Goal: Understand process/instructions

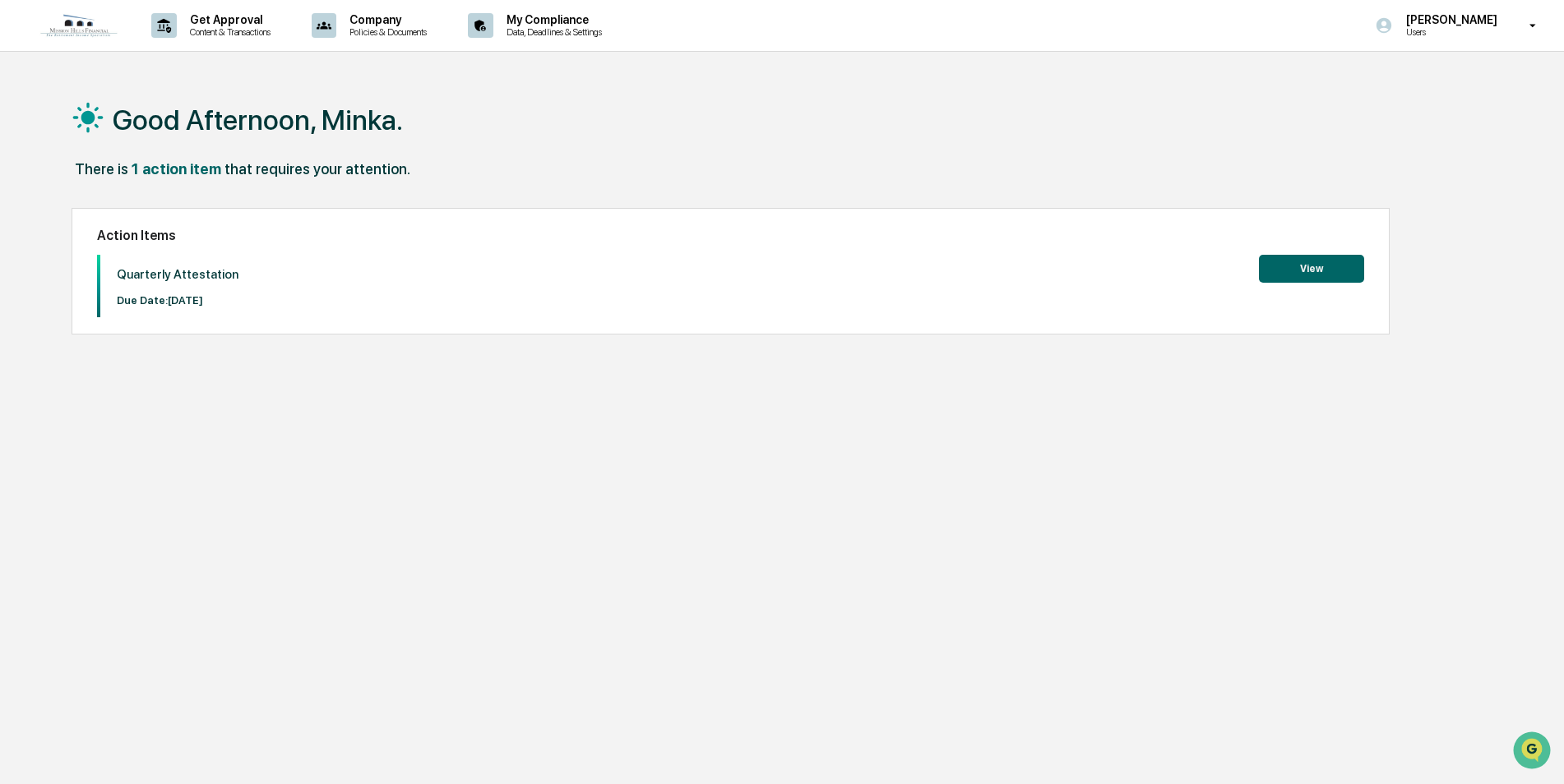
click at [1300, 263] on button "View" at bounding box center [1311, 269] width 105 height 28
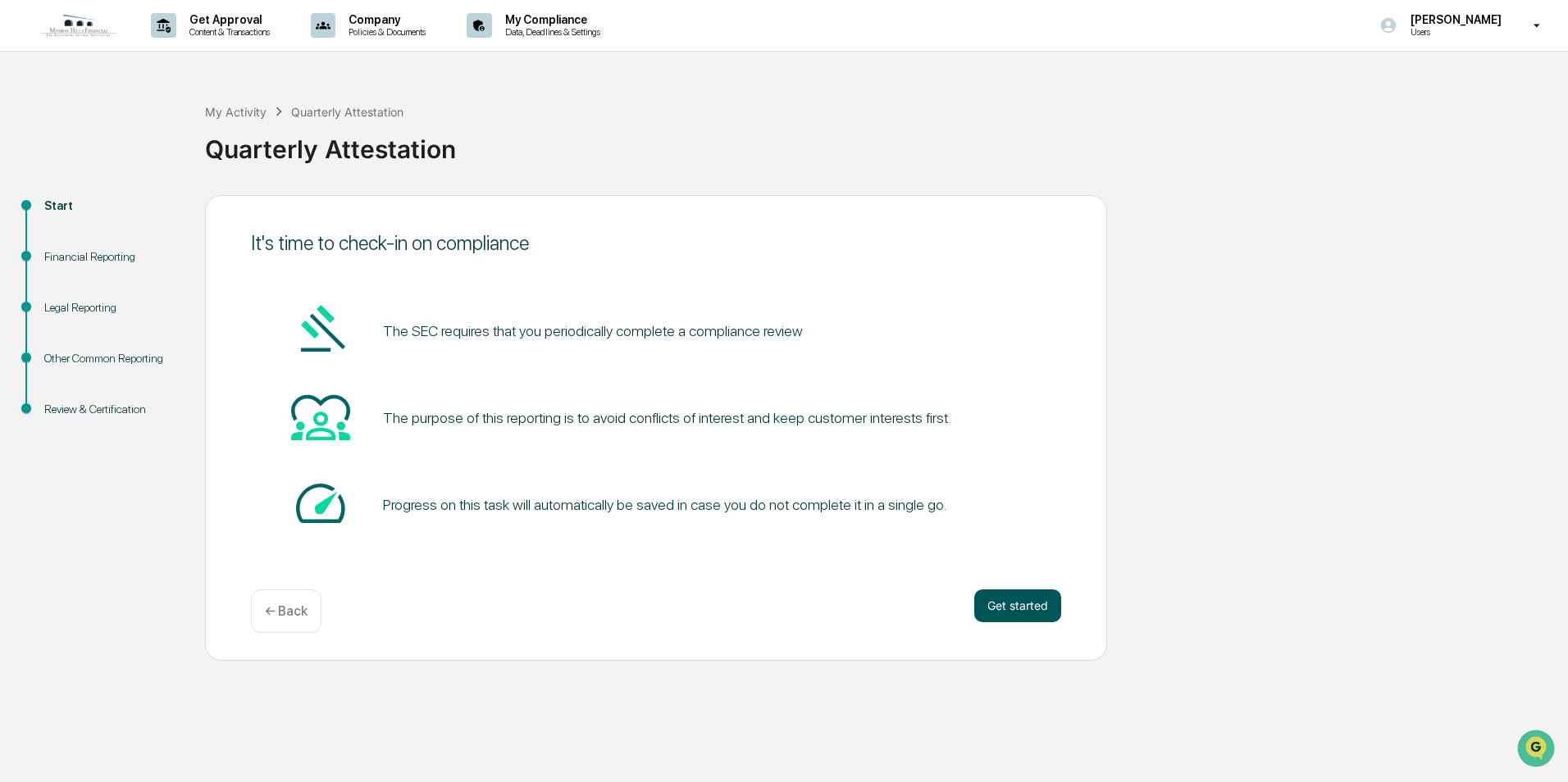
click at [1029, 615] on button "Get started" at bounding box center [1017, 606] width 87 height 33
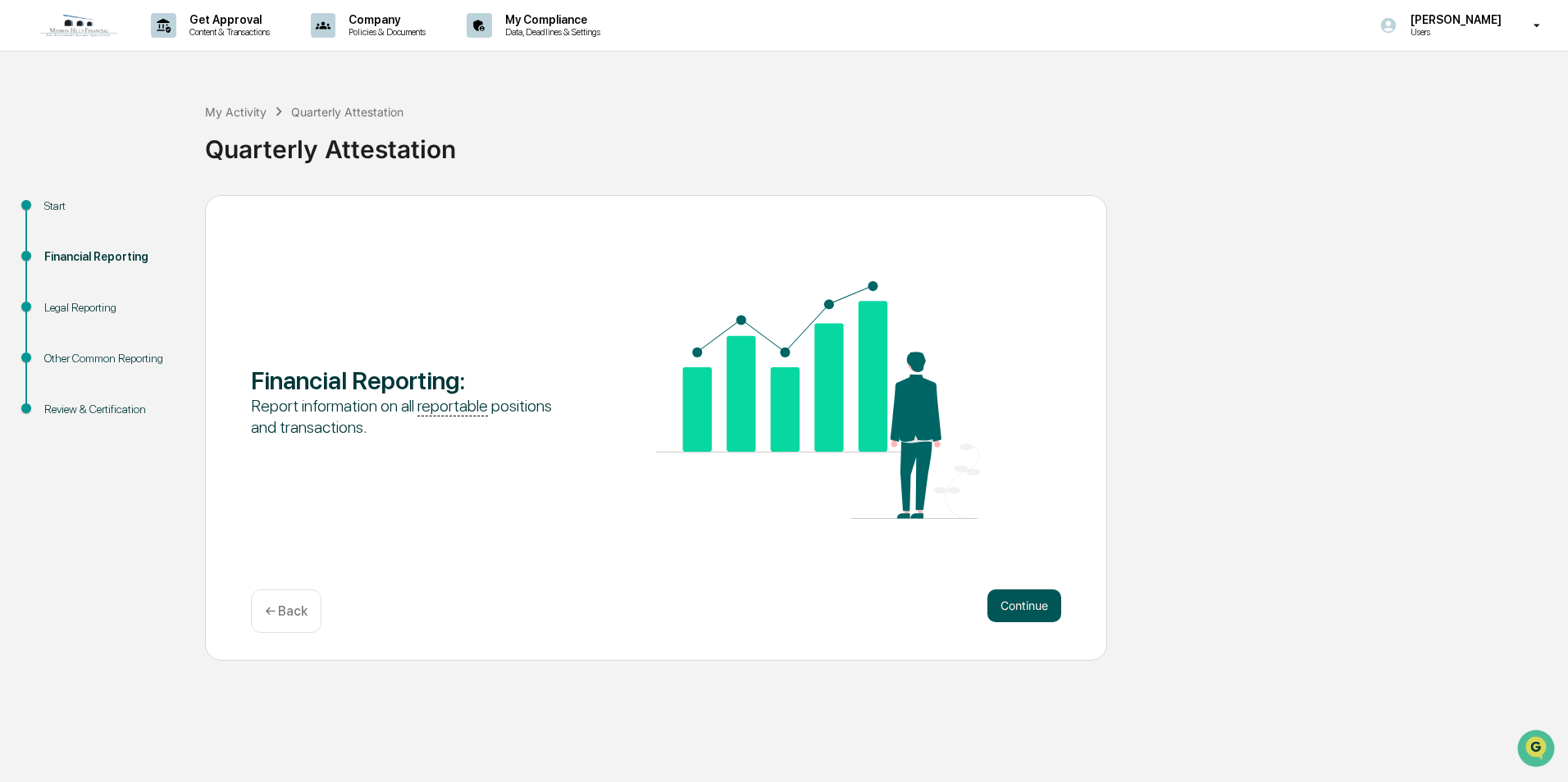
click at [1019, 602] on button "Continue" at bounding box center [1023, 606] width 74 height 33
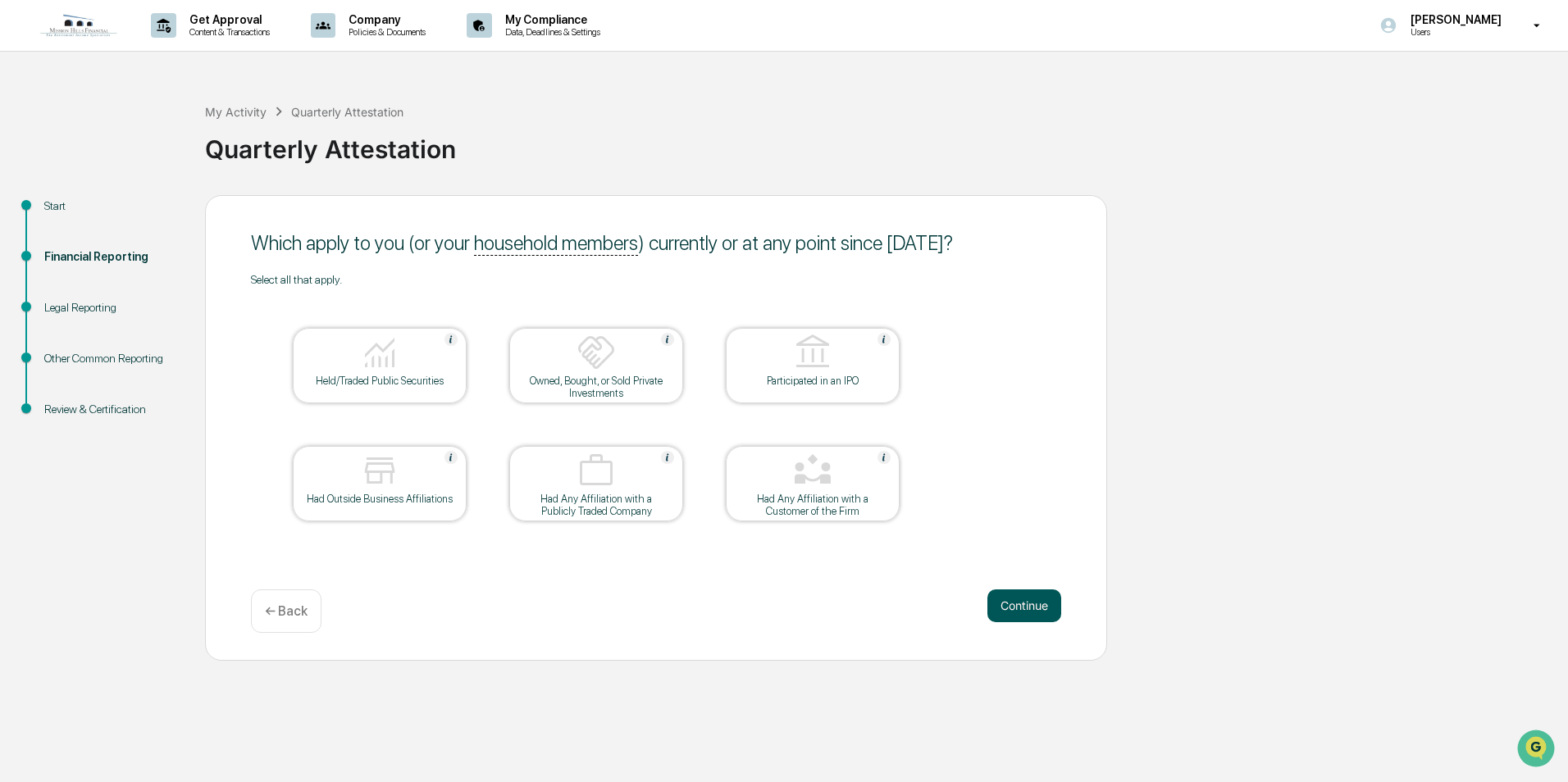
click at [1029, 604] on button "Continue" at bounding box center [1023, 606] width 74 height 33
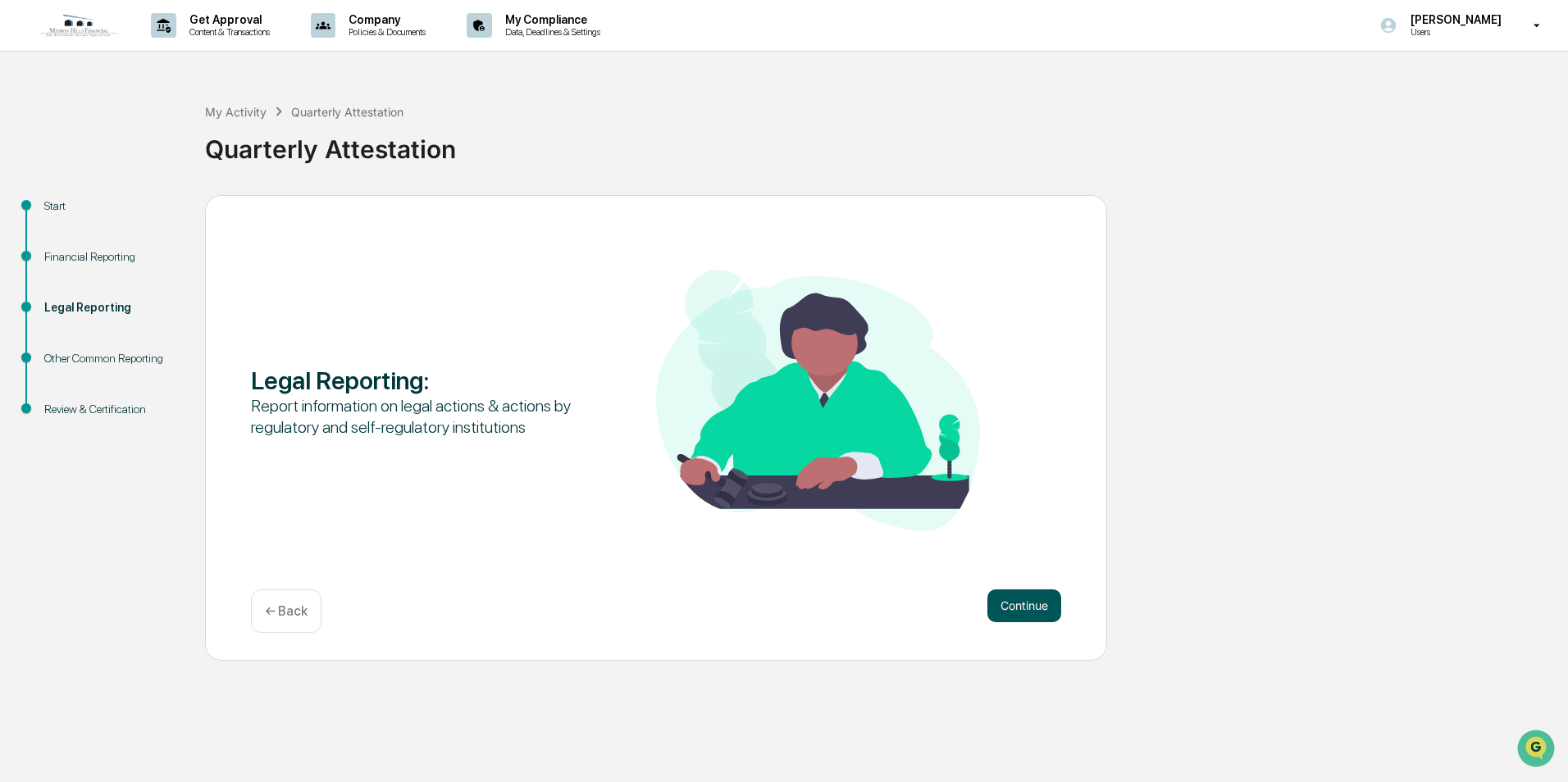
click at [1034, 601] on button "Continue" at bounding box center [1023, 606] width 74 height 33
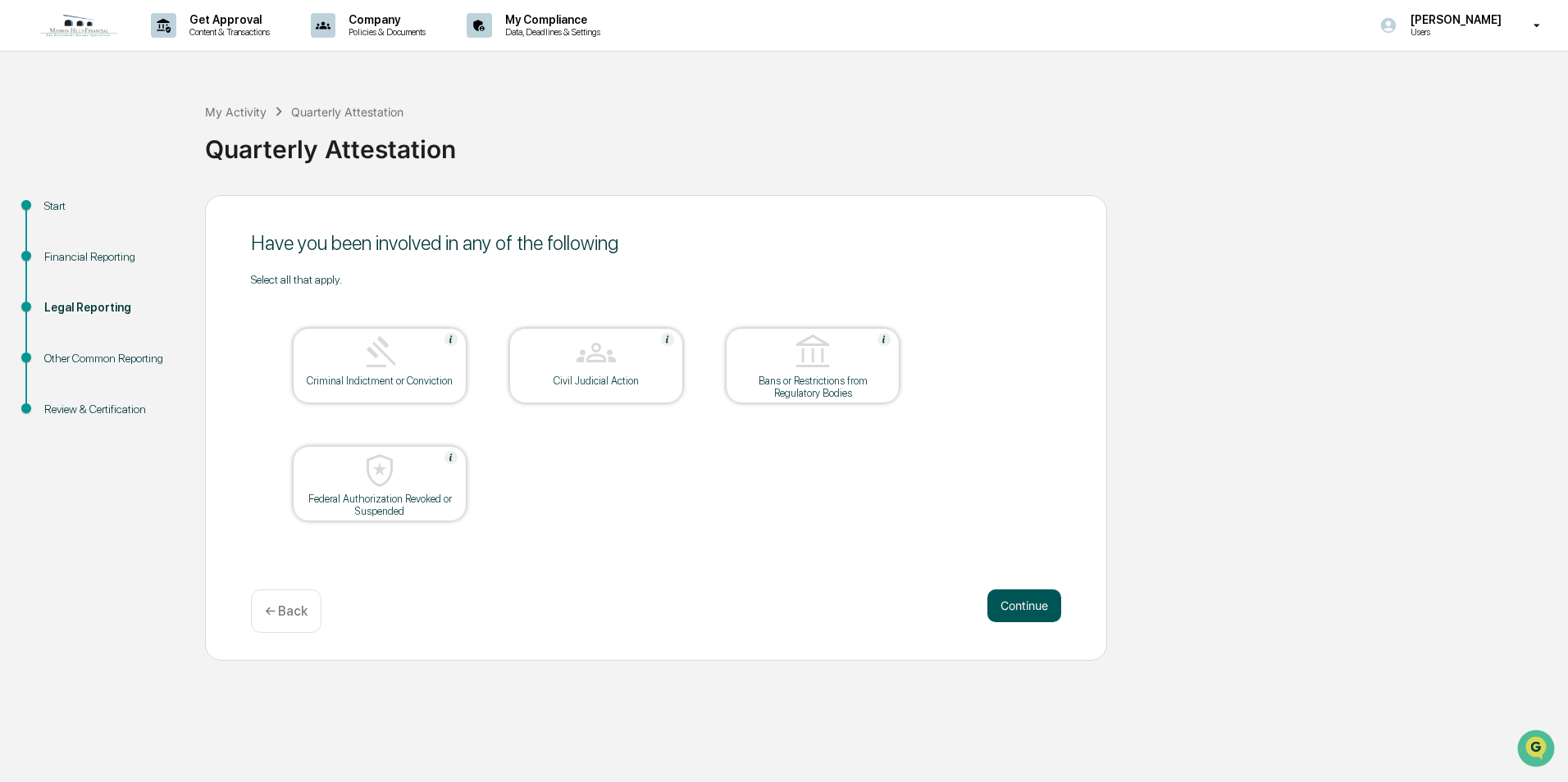
click at [1029, 609] on button "Continue" at bounding box center [1023, 606] width 74 height 33
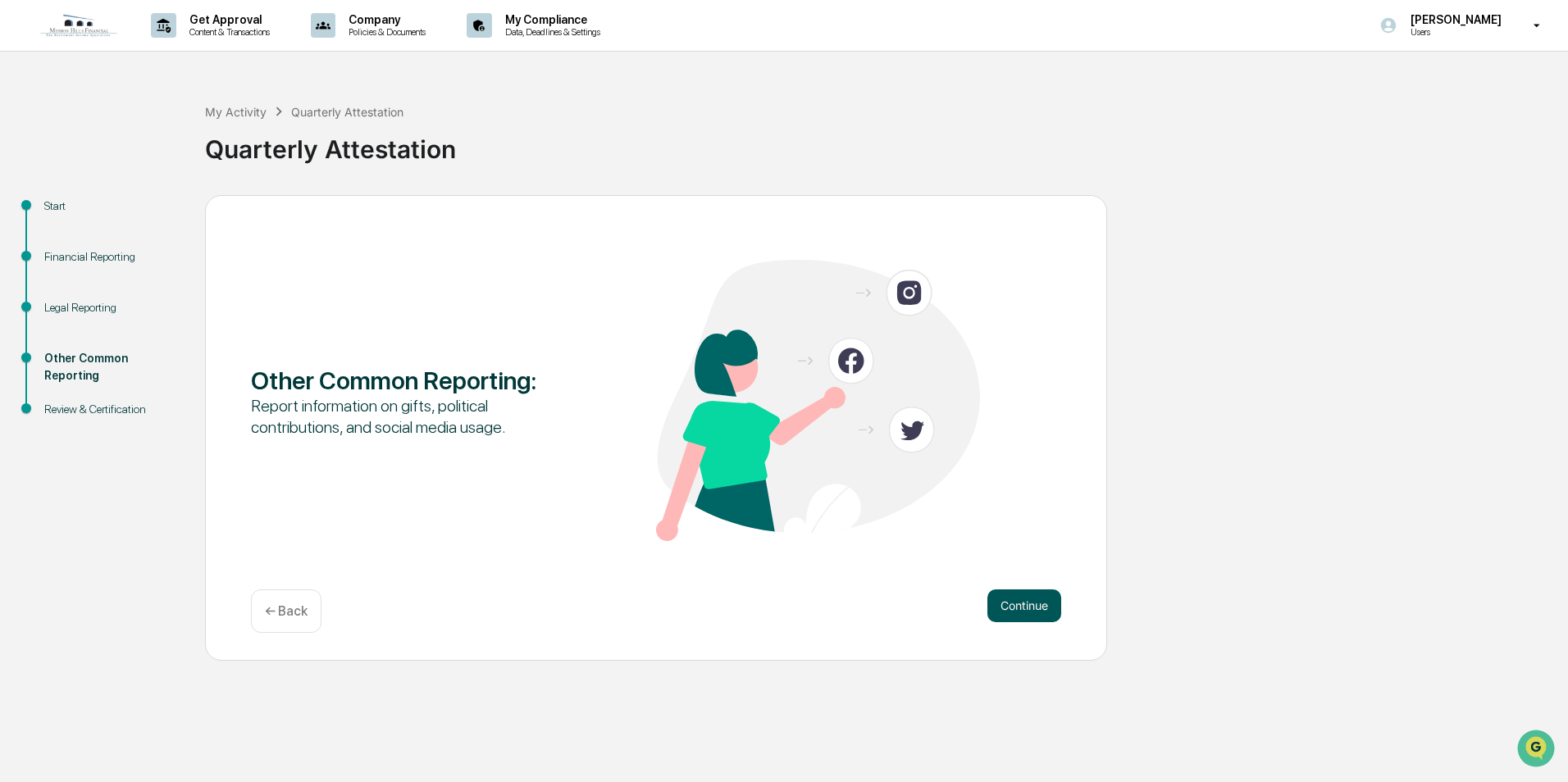
click at [1010, 602] on button "Continue" at bounding box center [1023, 606] width 74 height 33
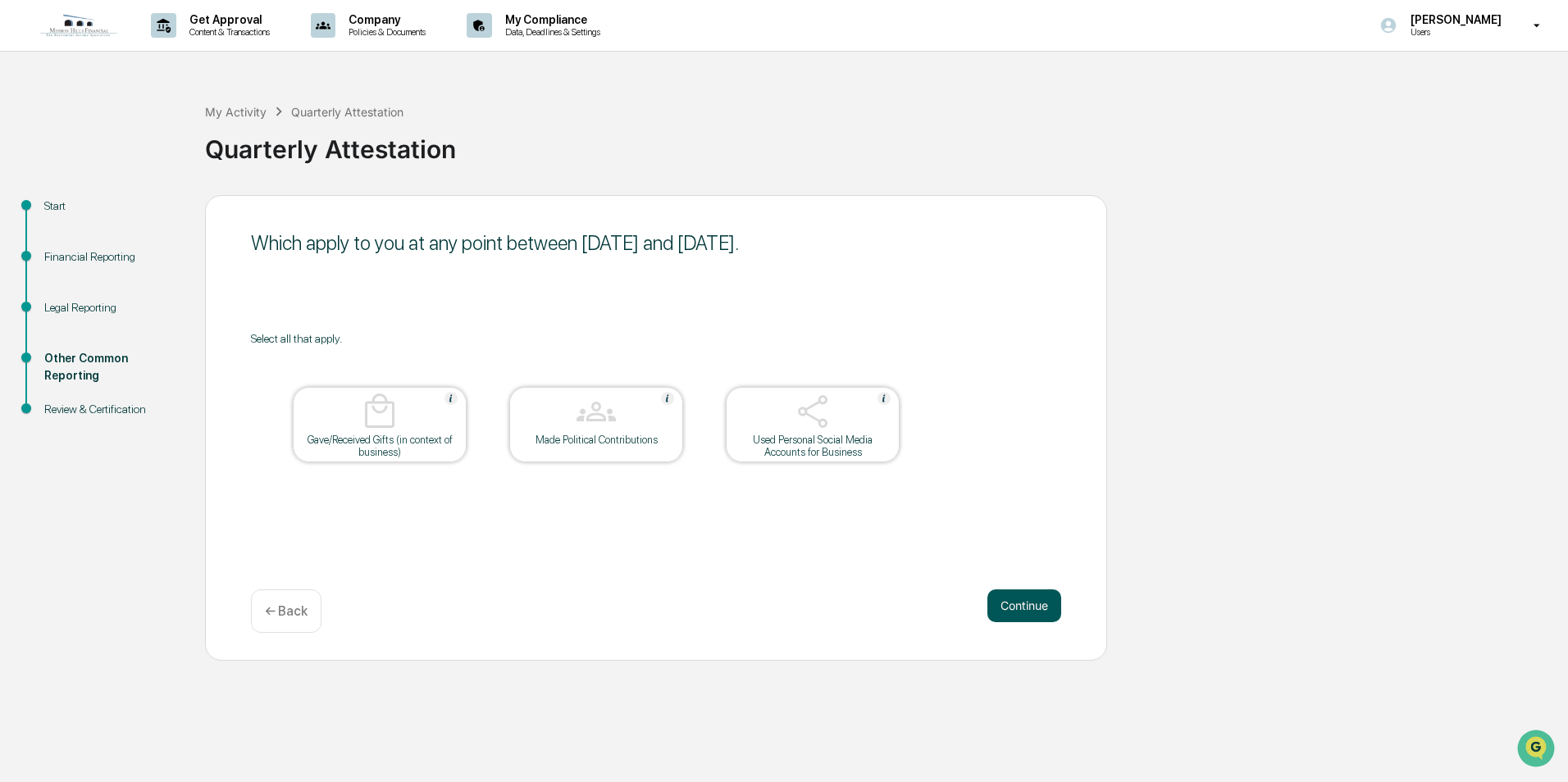
click at [1006, 604] on button "Continue" at bounding box center [1023, 606] width 74 height 33
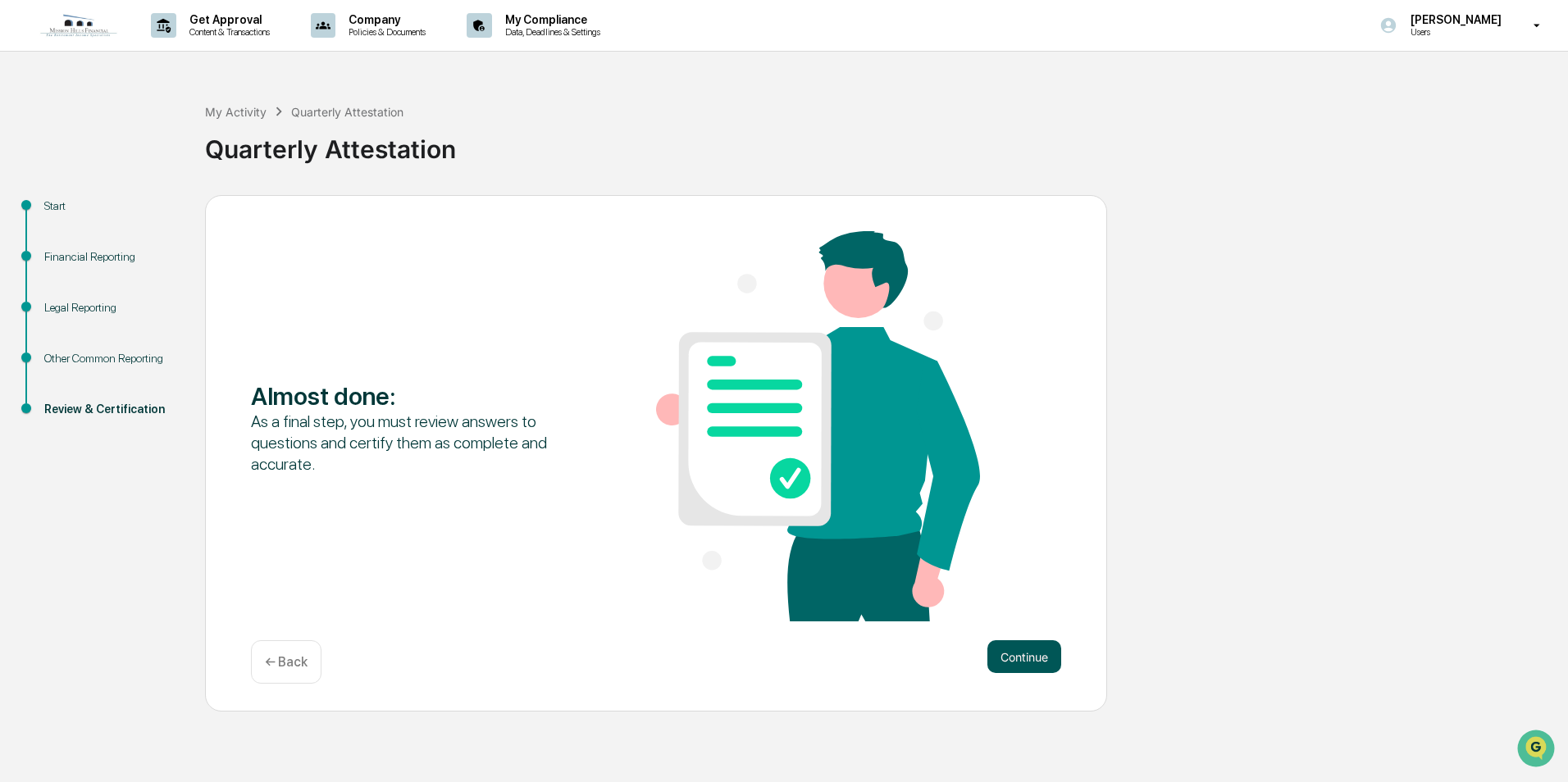
click at [1009, 650] on button "Continue" at bounding box center [1023, 657] width 74 height 33
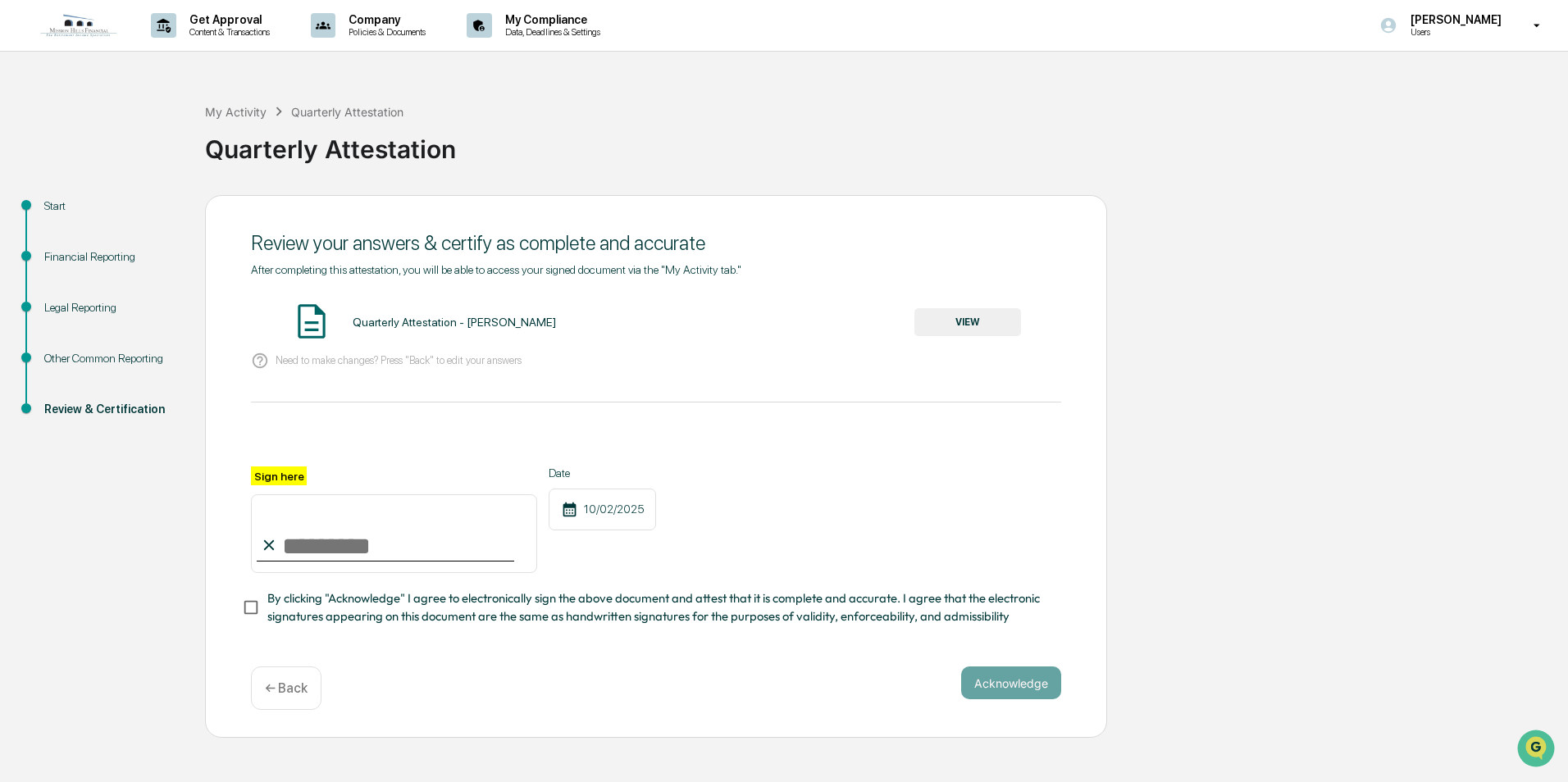
click at [285, 551] on input "Sign here" at bounding box center [394, 533] width 287 height 79
type input "**********"
click at [1004, 690] on button "Acknowledge" at bounding box center [1011, 683] width 100 height 33
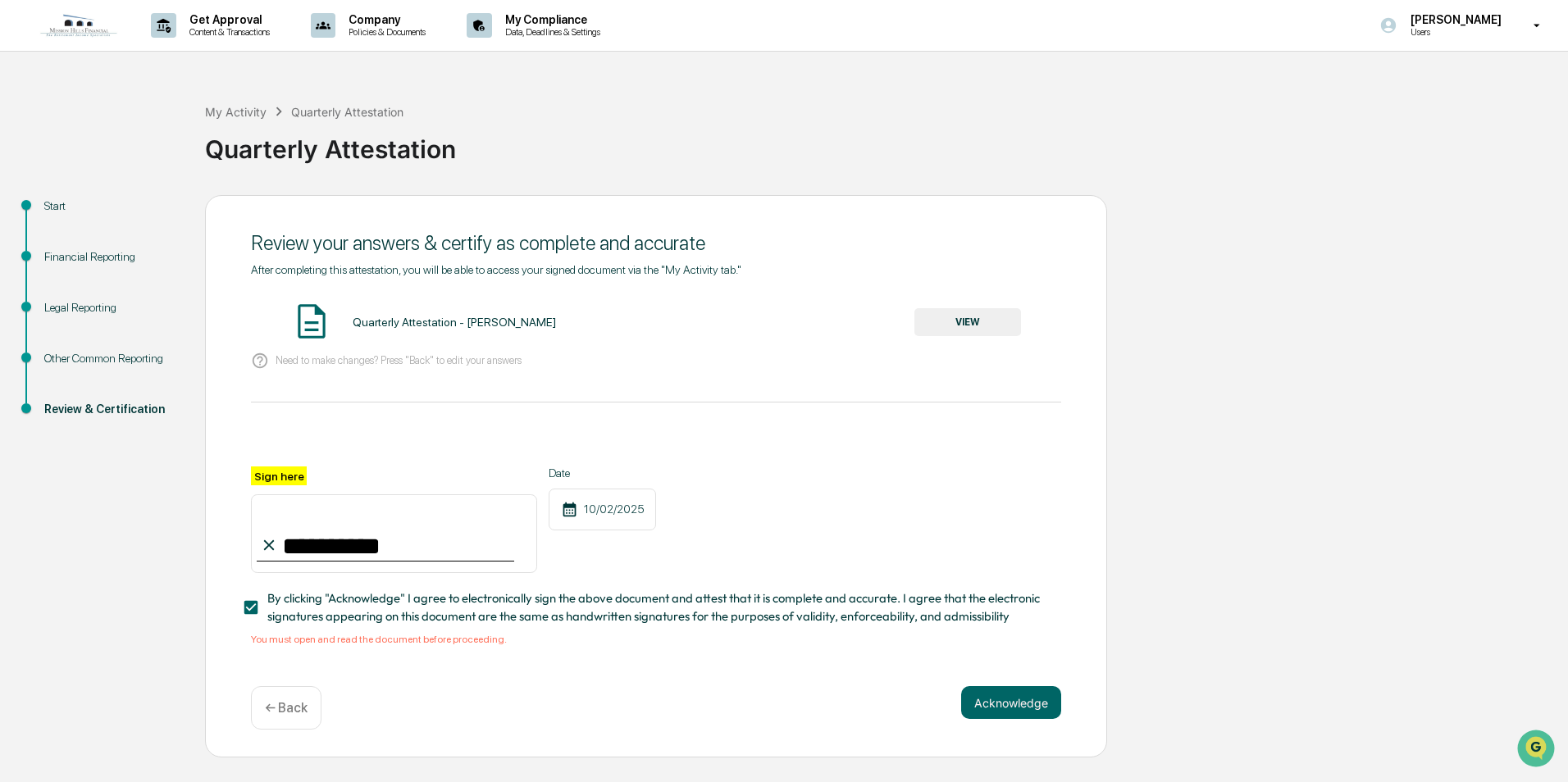
click at [972, 322] on button "VIEW" at bounding box center [967, 322] width 106 height 28
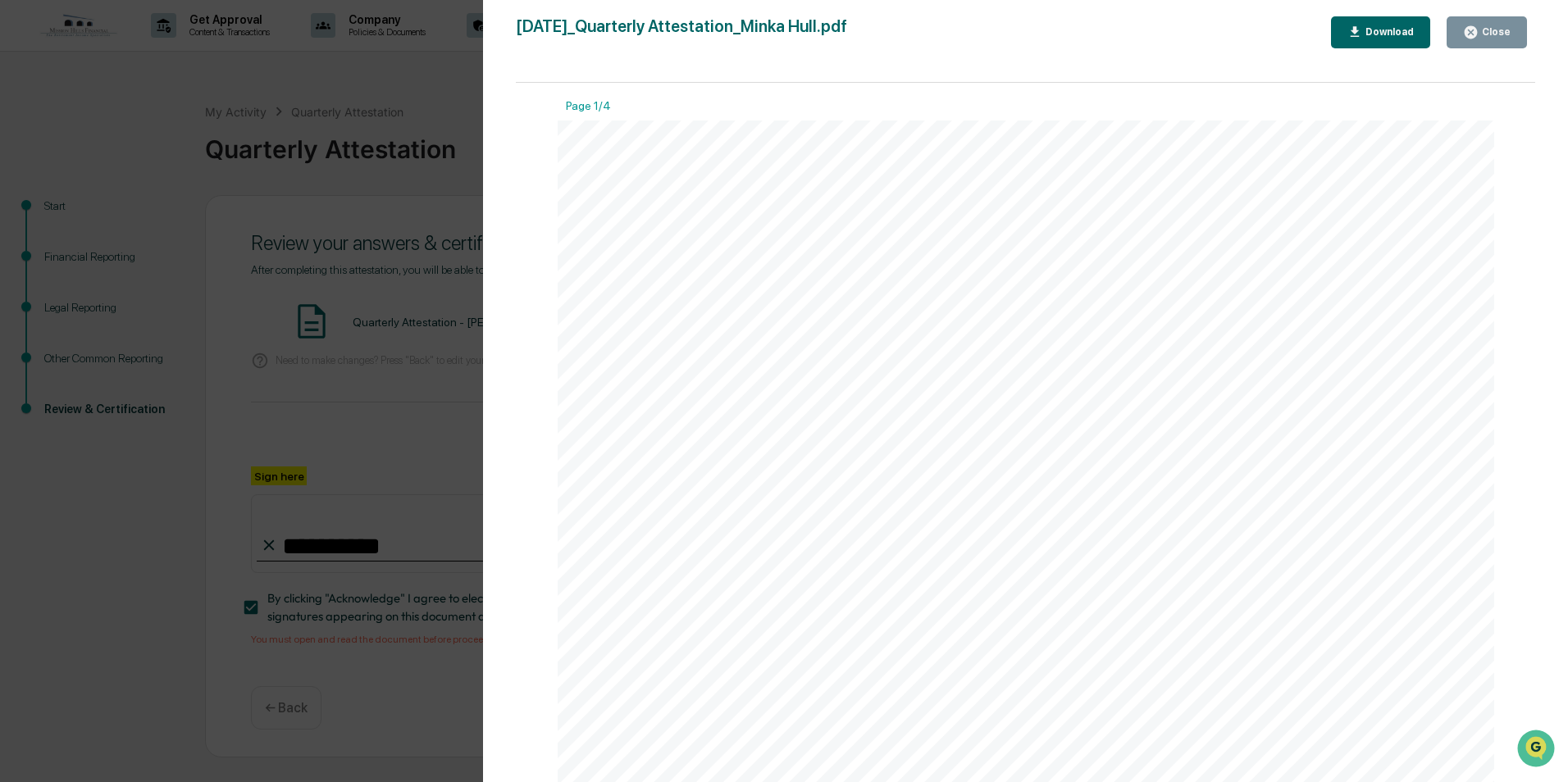
click at [1479, 36] on icon "button" at bounding box center [1471, 32] width 16 height 16
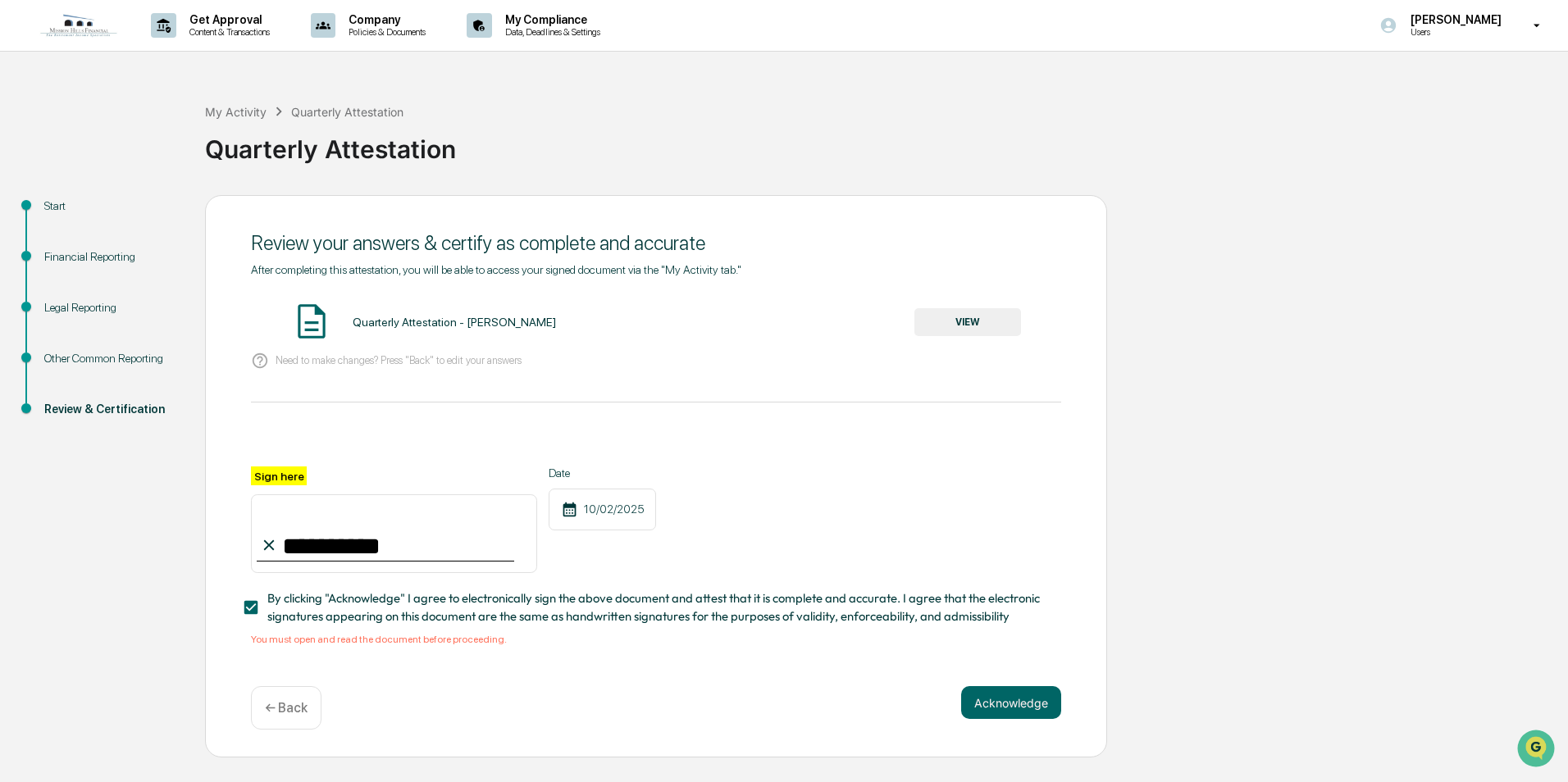
click at [475, 645] on div "You must open and read the document before proceeding." at bounding box center [656, 639] width 810 height 11
click at [1010, 701] on button "Acknowledge" at bounding box center [1011, 703] width 100 height 33
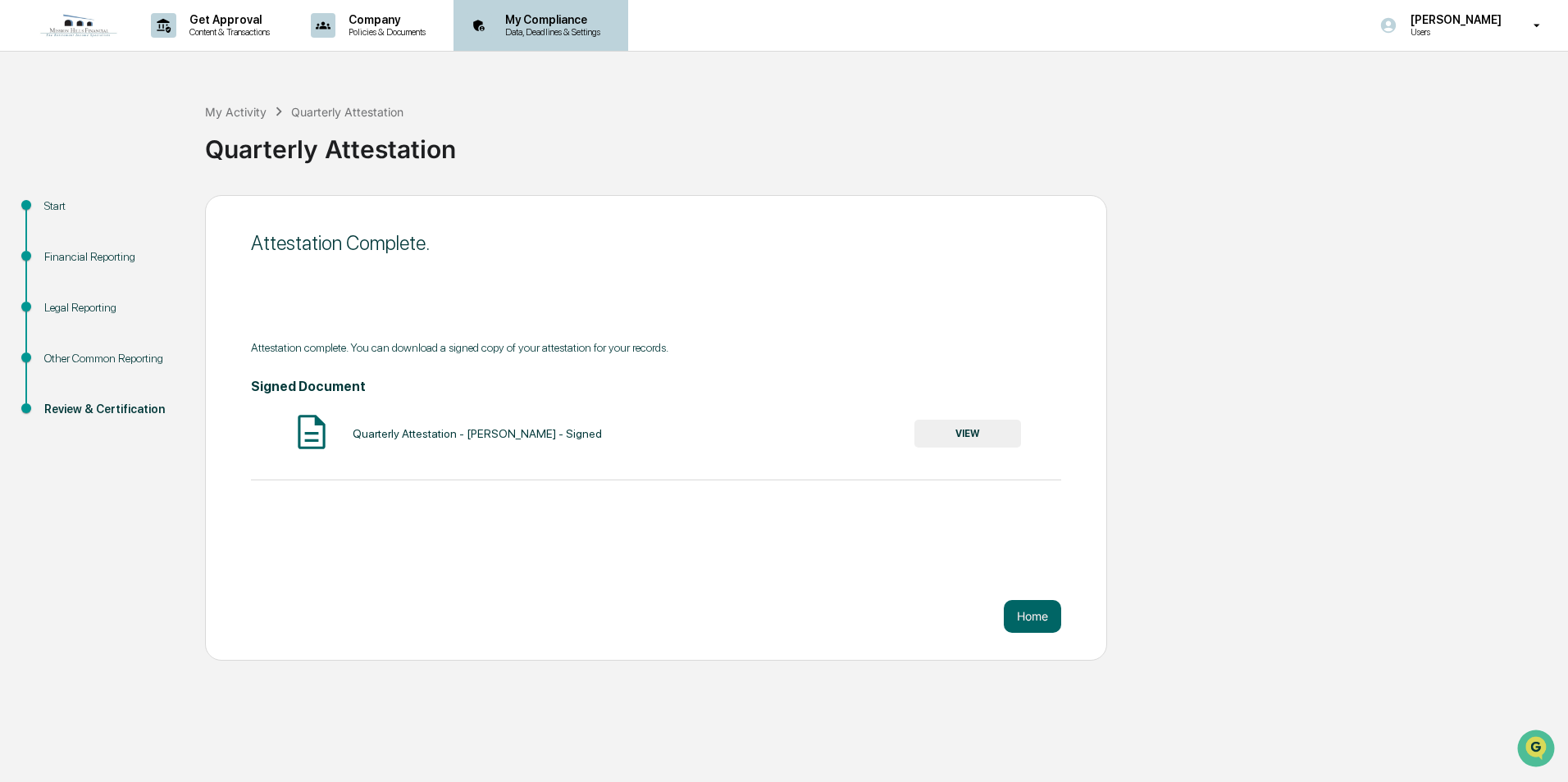
click at [590, 34] on p "Data, Deadlines & Settings" at bounding box center [550, 31] width 116 height 11
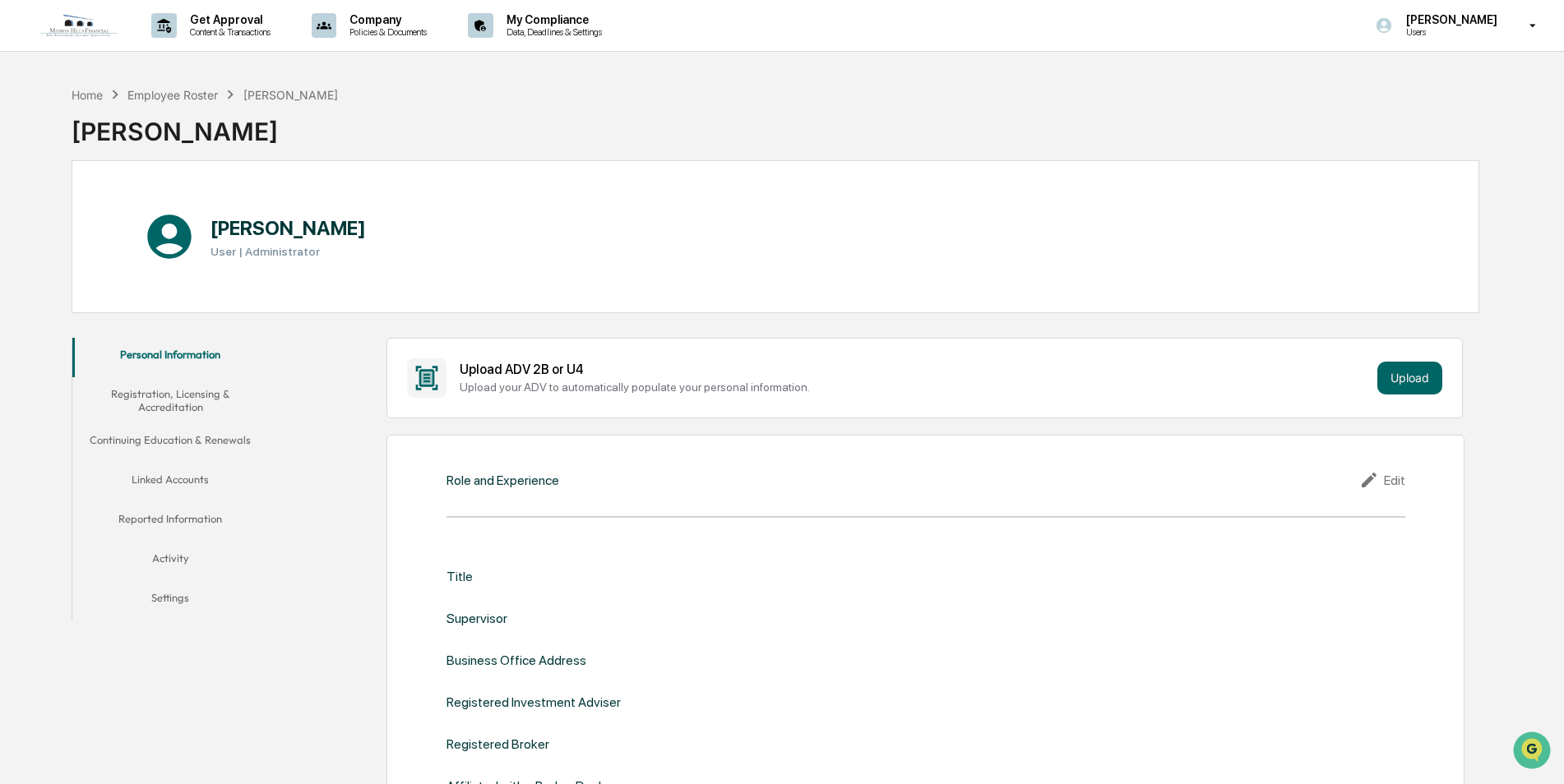
click at [188, 438] on button "Continuing Education & Renewals" at bounding box center [170, 443] width 196 height 39
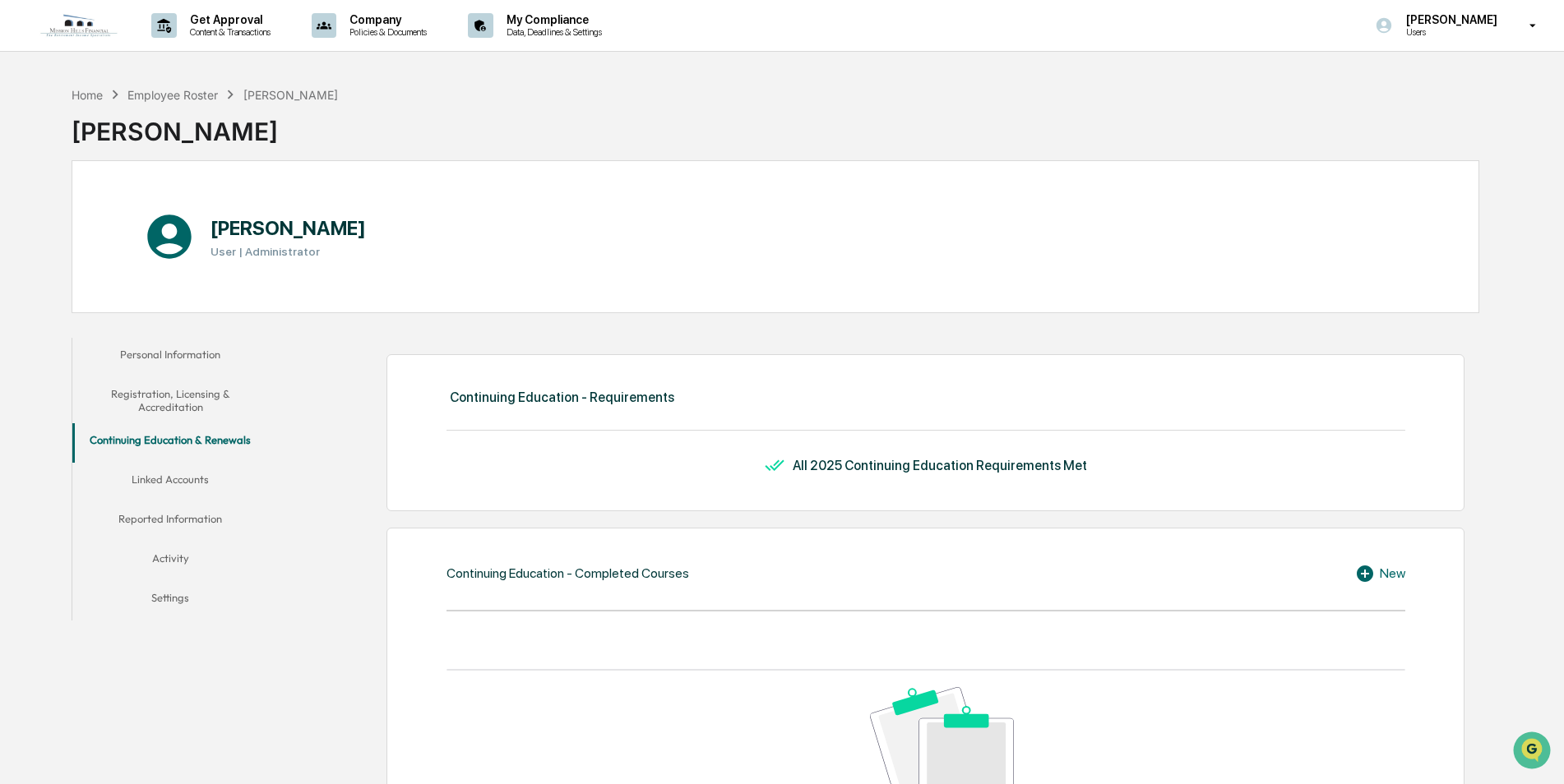
click at [182, 477] on button "Linked Accounts" at bounding box center [170, 482] width 196 height 39
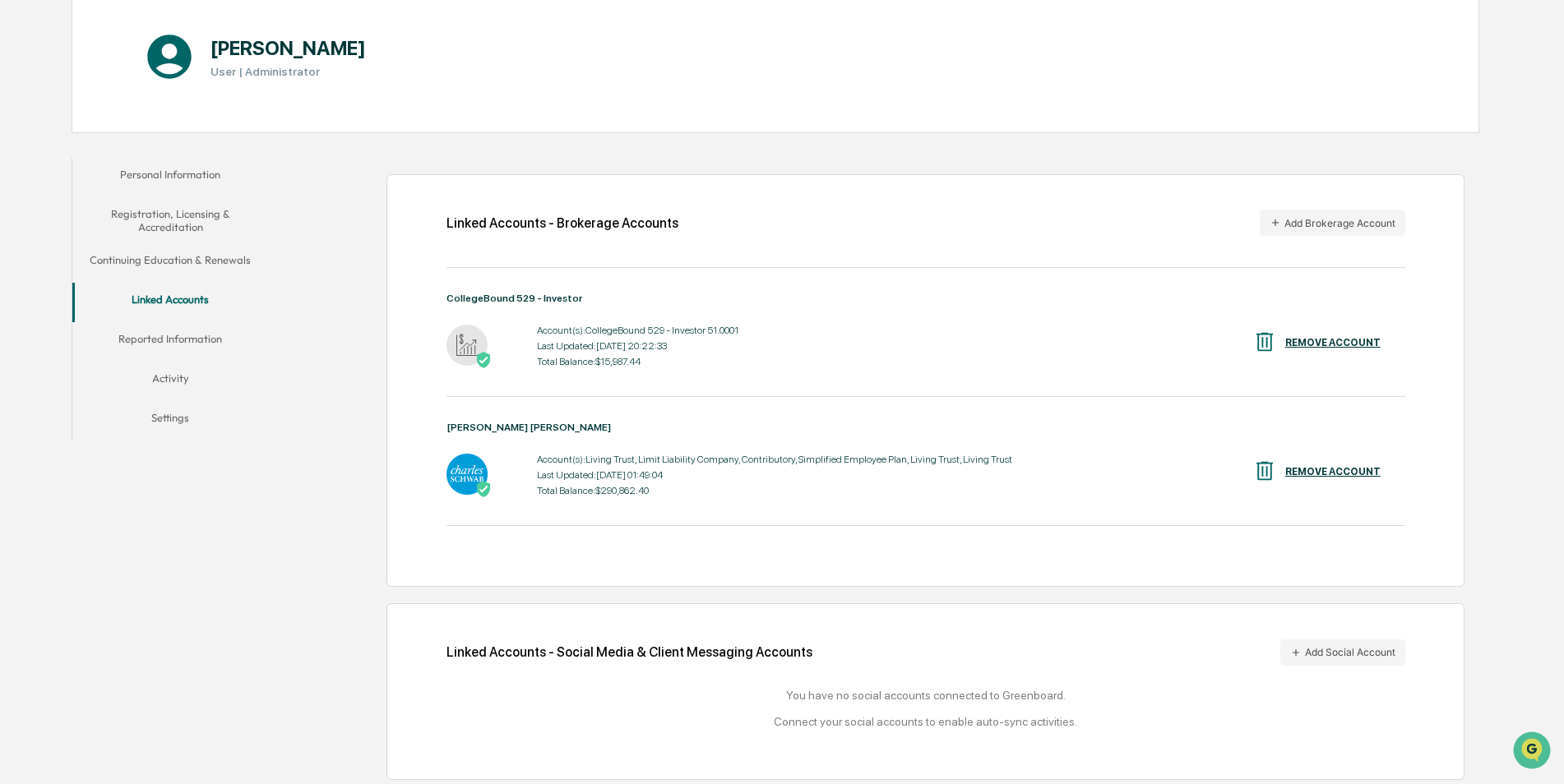
scroll to position [184, 0]
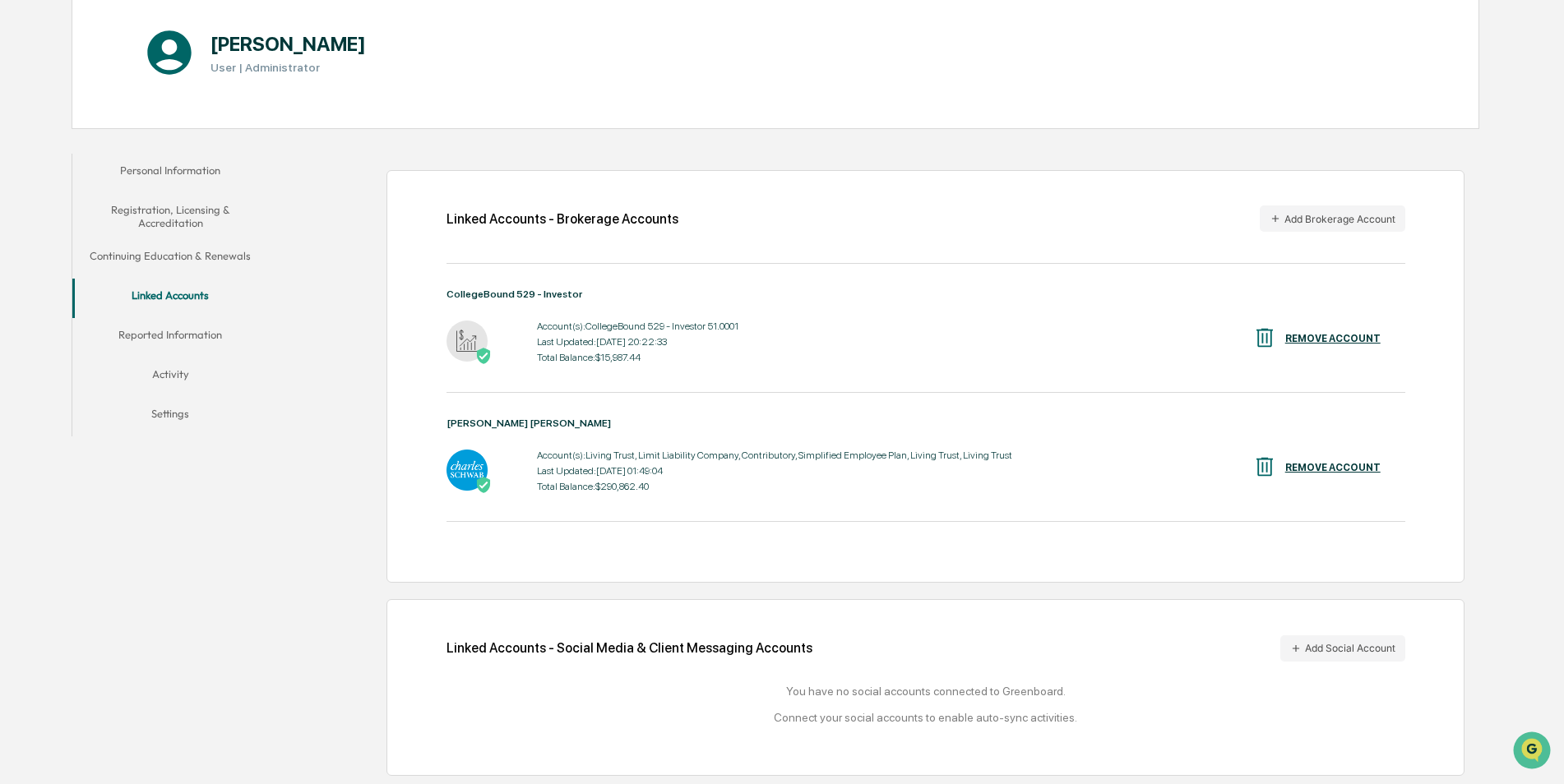
click at [191, 333] on button "Reported Information" at bounding box center [170, 338] width 196 height 39
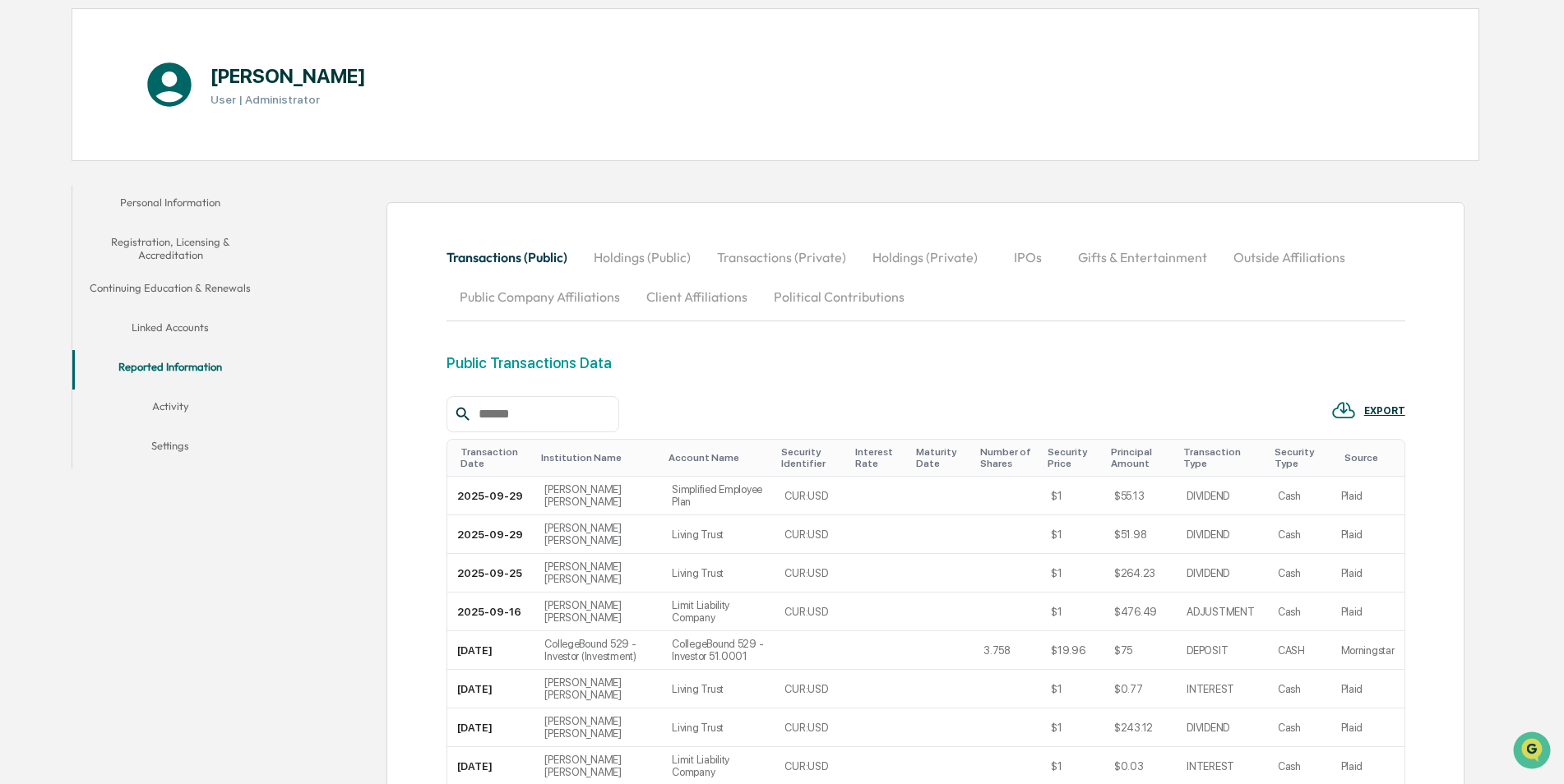
scroll to position [184, 0]
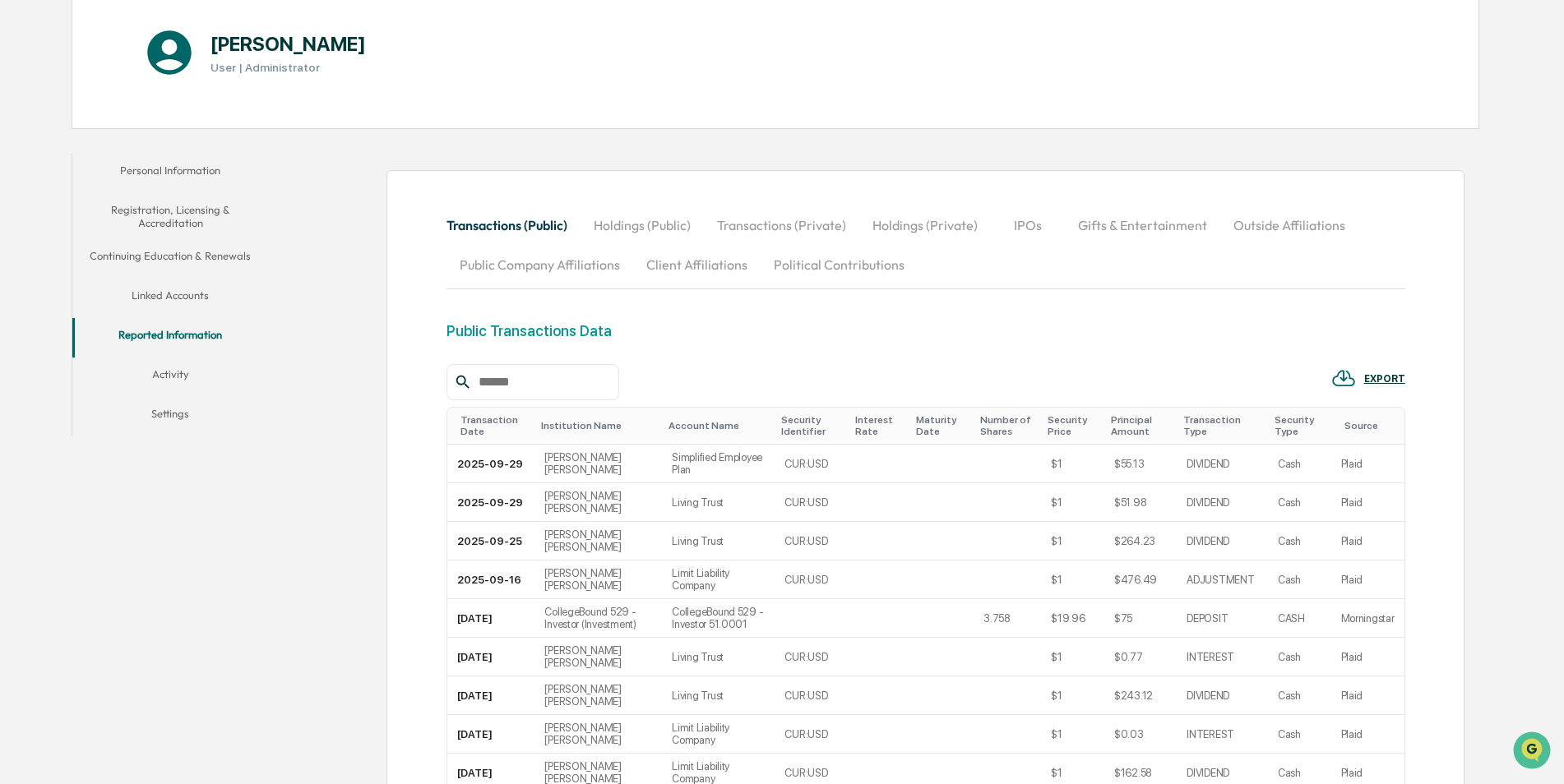
click at [162, 164] on button "Personal Information" at bounding box center [170, 173] width 196 height 39
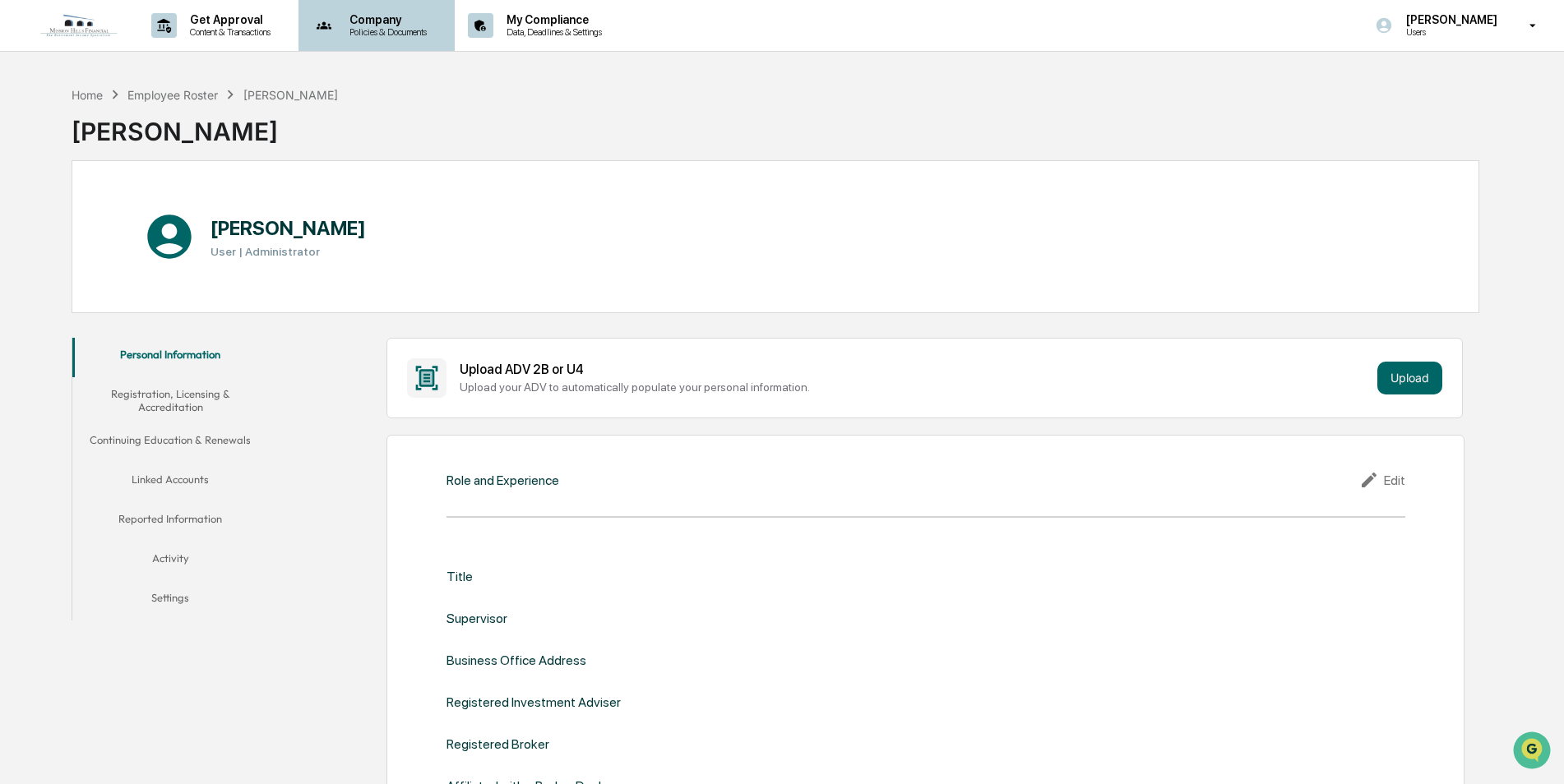
click at [390, 14] on p "Company" at bounding box center [386, 19] width 99 height 13
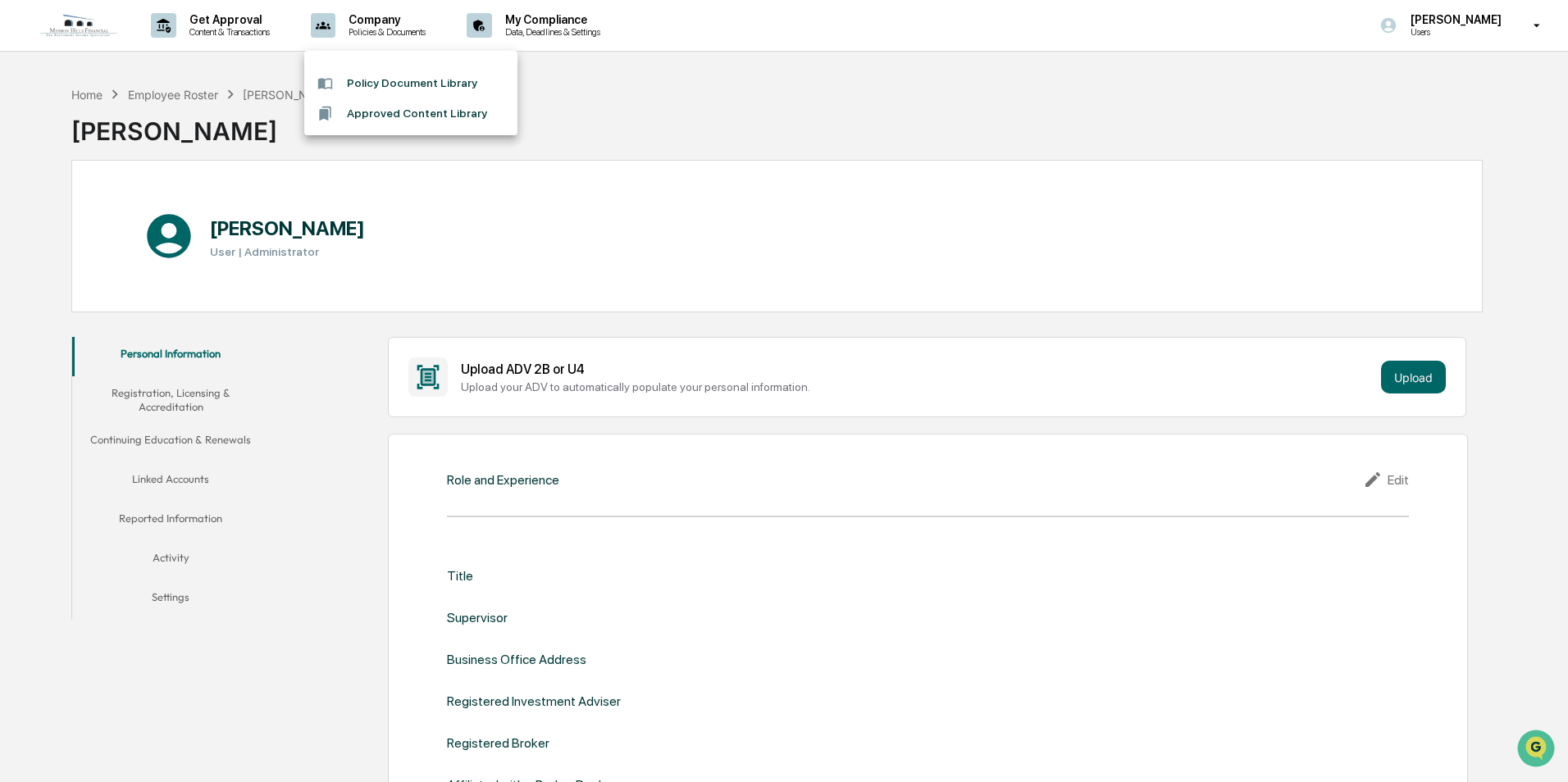
click at [215, 23] on div at bounding box center [784, 391] width 1568 height 782
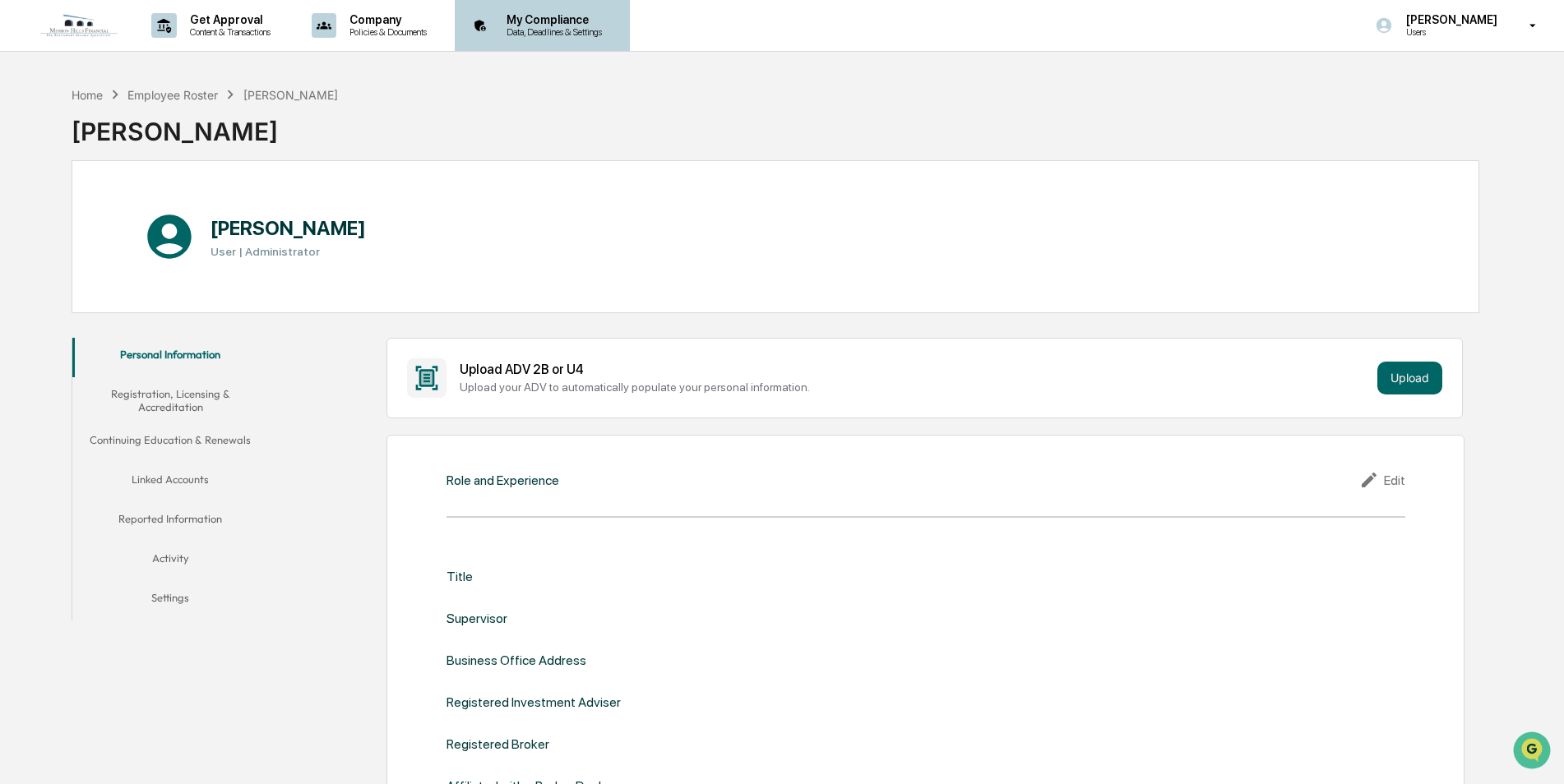
click at [589, 31] on p "Data, Deadlines & Settings" at bounding box center [551, 31] width 116 height 11
click at [159, 517] on button "Reported Information" at bounding box center [170, 522] width 196 height 39
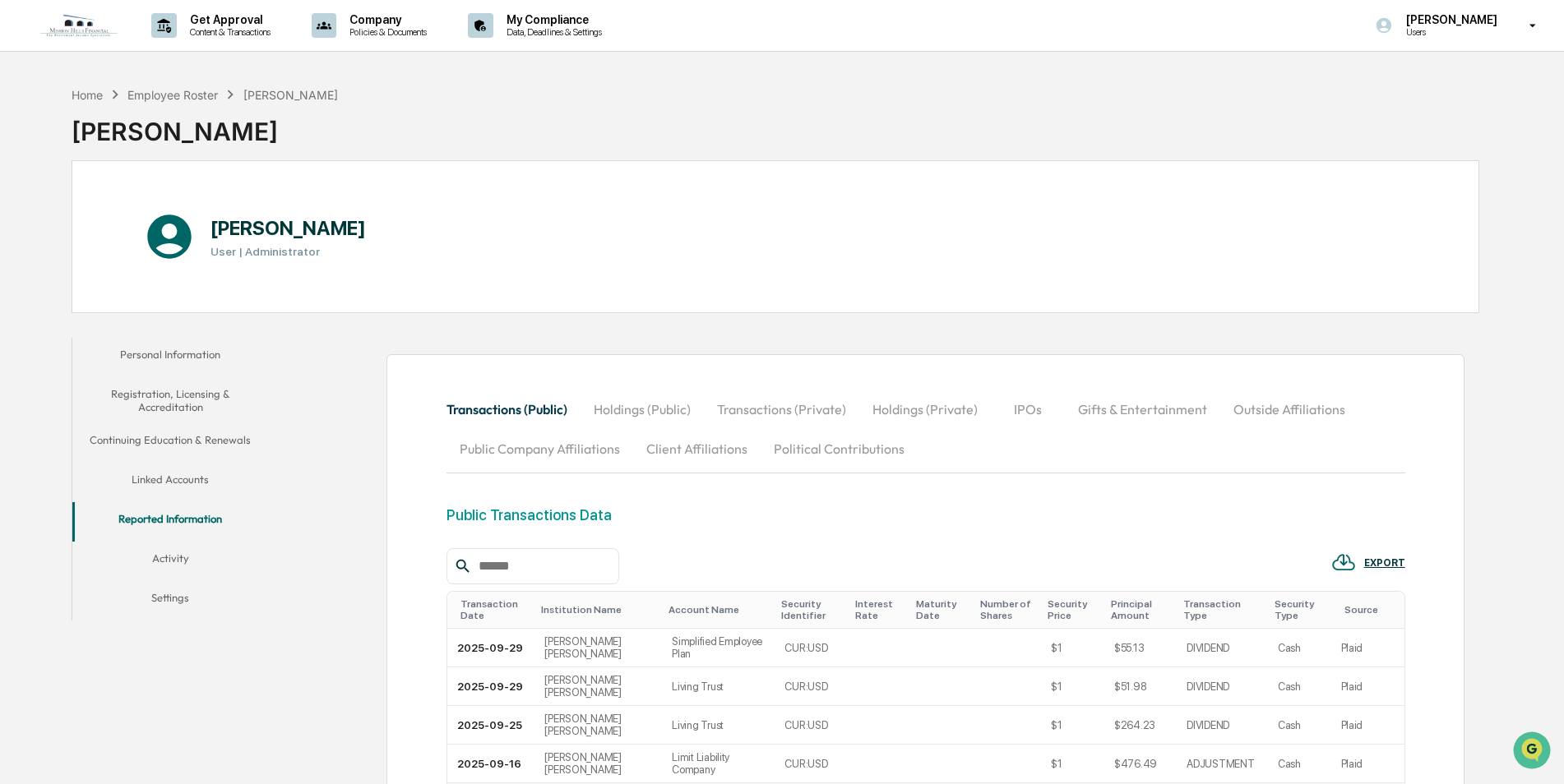
click at [1280, 411] on button "Outside Affiliations" at bounding box center [1289, 409] width 138 height 39
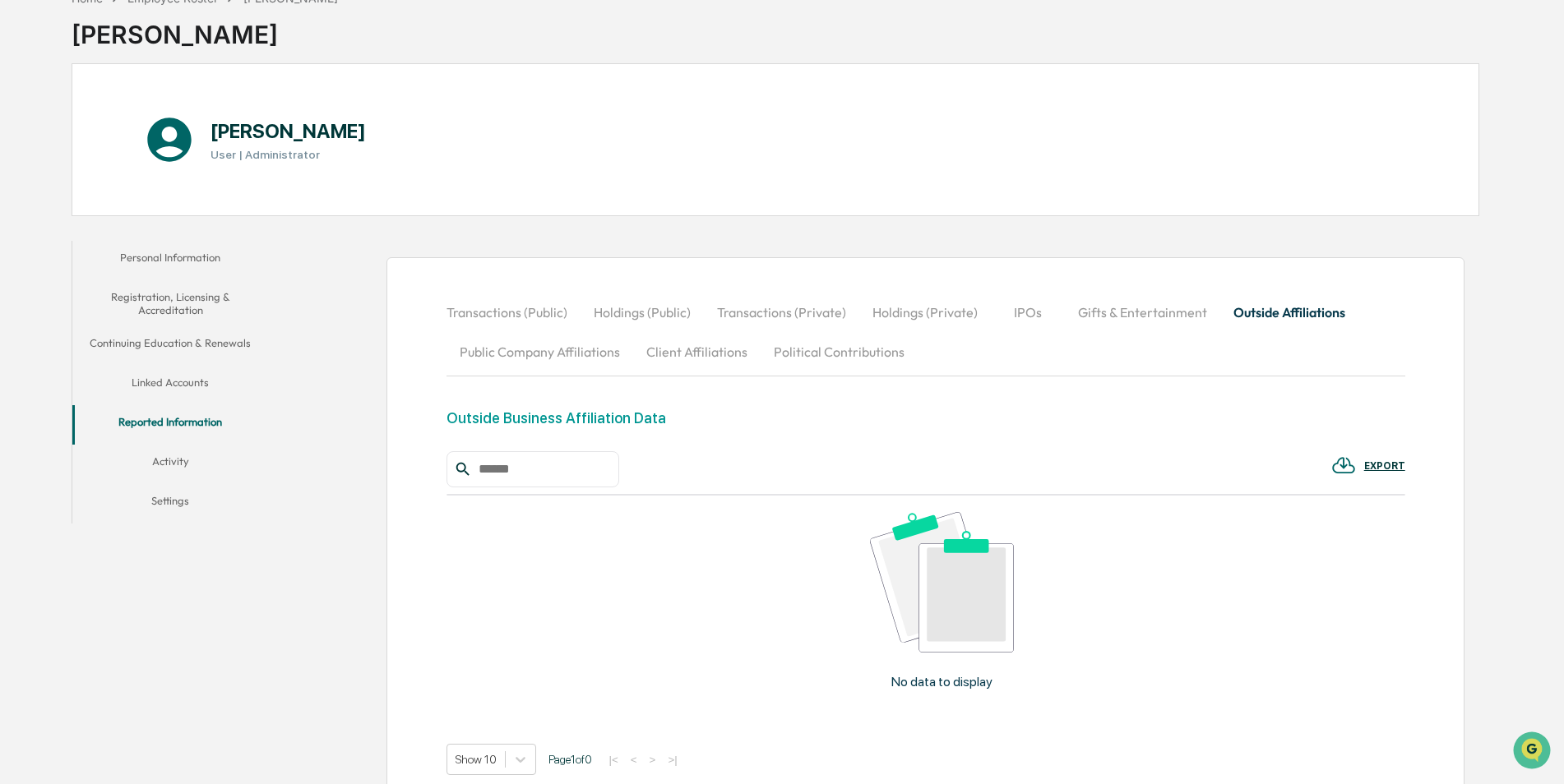
scroll to position [227, 0]
